Goal: Task Accomplishment & Management: Complete application form

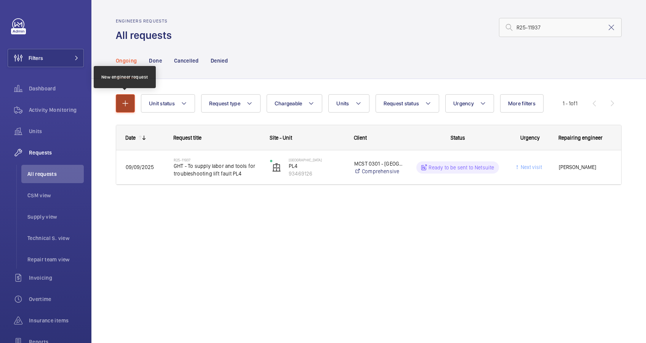
click at [125, 102] on mat-icon "button" at bounding box center [125, 103] width 9 height 9
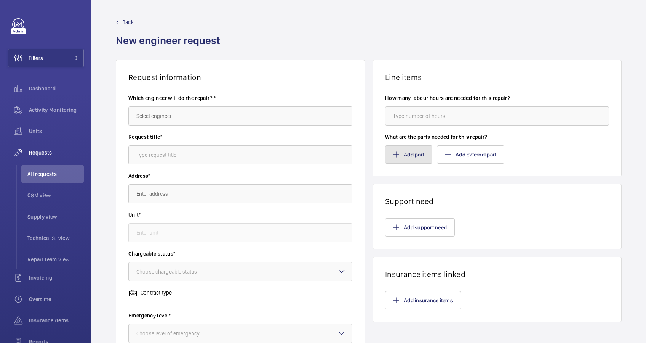
click at [401, 152] on button "Add part" at bounding box center [408, 154] width 47 height 18
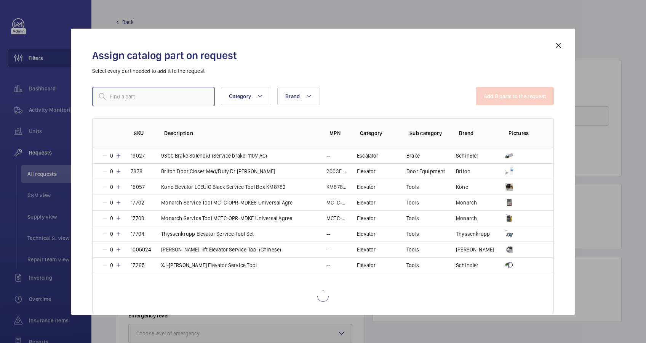
click at [139, 97] on input "text" at bounding box center [153, 96] width 123 height 19
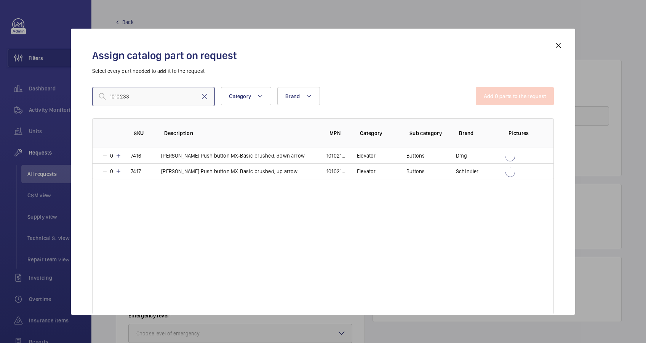
type input "1010233"
click at [554, 45] on mat-icon at bounding box center [558, 45] width 9 height 9
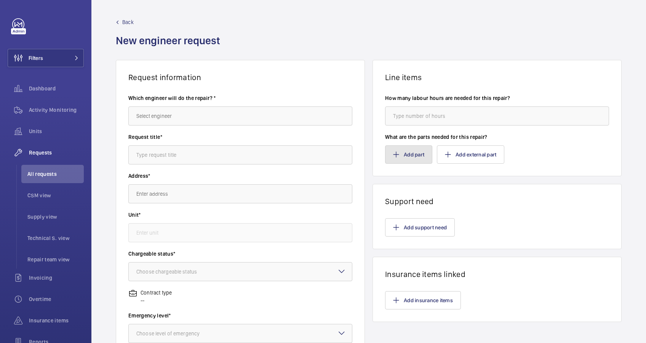
click at [410, 157] on button "Add part" at bounding box center [408, 154] width 47 height 18
click at [395, 149] on button "Add part" at bounding box center [408, 154] width 47 height 18
click at [407, 157] on button "Add part" at bounding box center [408, 154] width 47 height 18
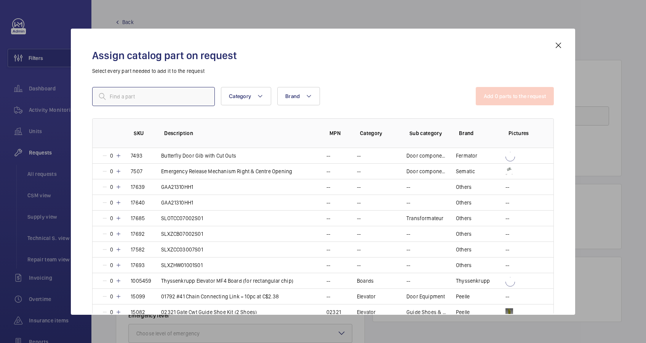
click at [146, 101] on input "text" at bounding box center [153, 96] width 123 height 19
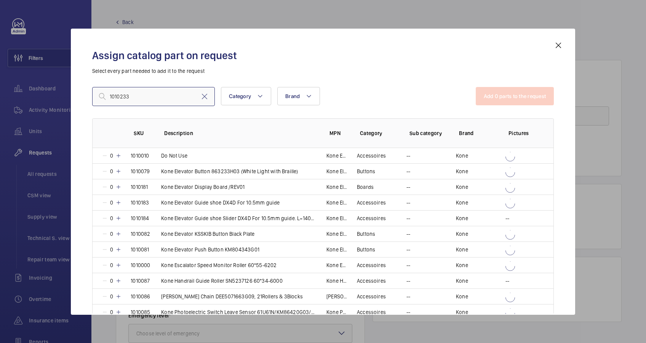
type input "1010233"
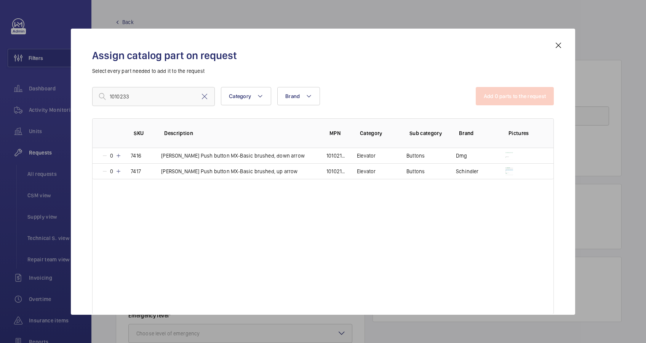
click at [557, 43] on mat-icon at bounding box center [558, 45] width 9 height 9
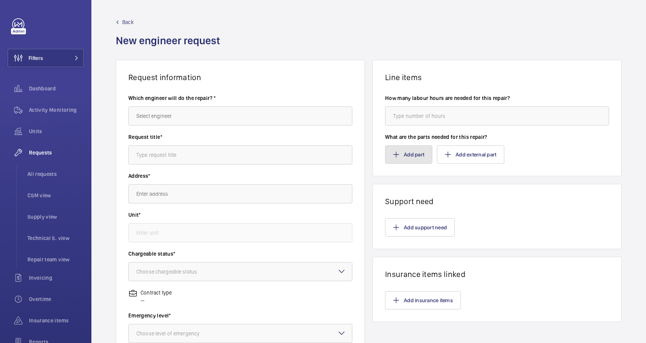
click at [397, 149] on button "Add part" at bounding box center [408, 154] width 47 height 18
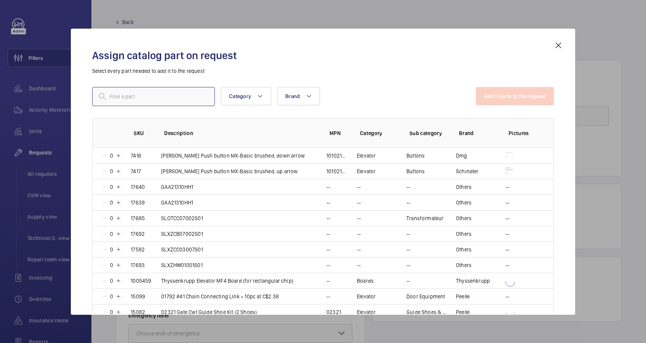
click at [125, 98] on input "text" at bounding box center [153, 96] width 123 height 19
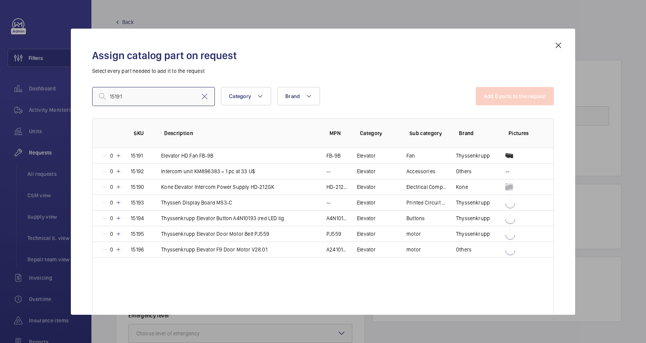
type input "15191"
click at [559, 46] on mat-icon at bounding box center [558, 45] width 9 height 9
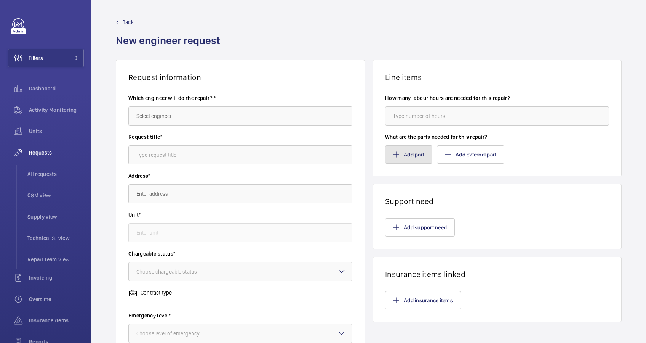
click at [400, 152] on button "Add part" at bounding box center [408, 154] width 47 height 18
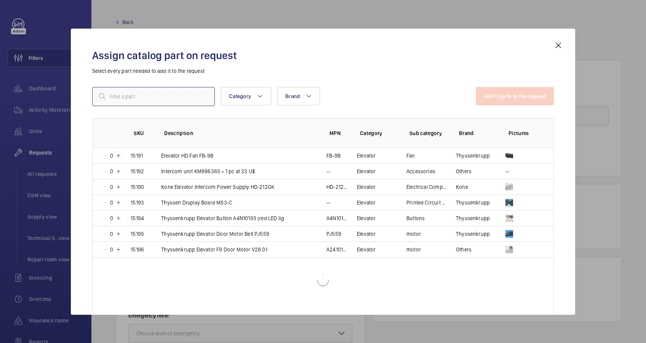
click at [124, 104] on input "text" at bounding box center [153, 96] width 123 height 19
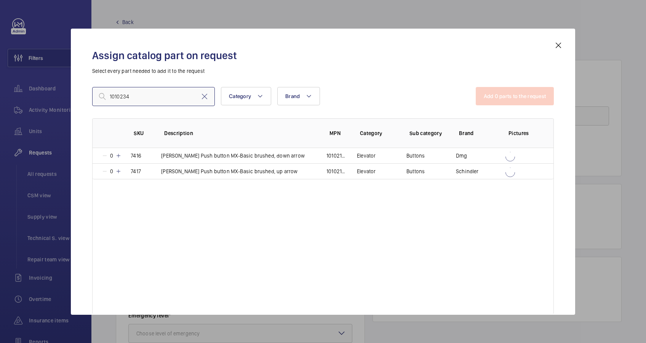
type input "1010234"
